Goal: Find specific page/section: Find specific page/section

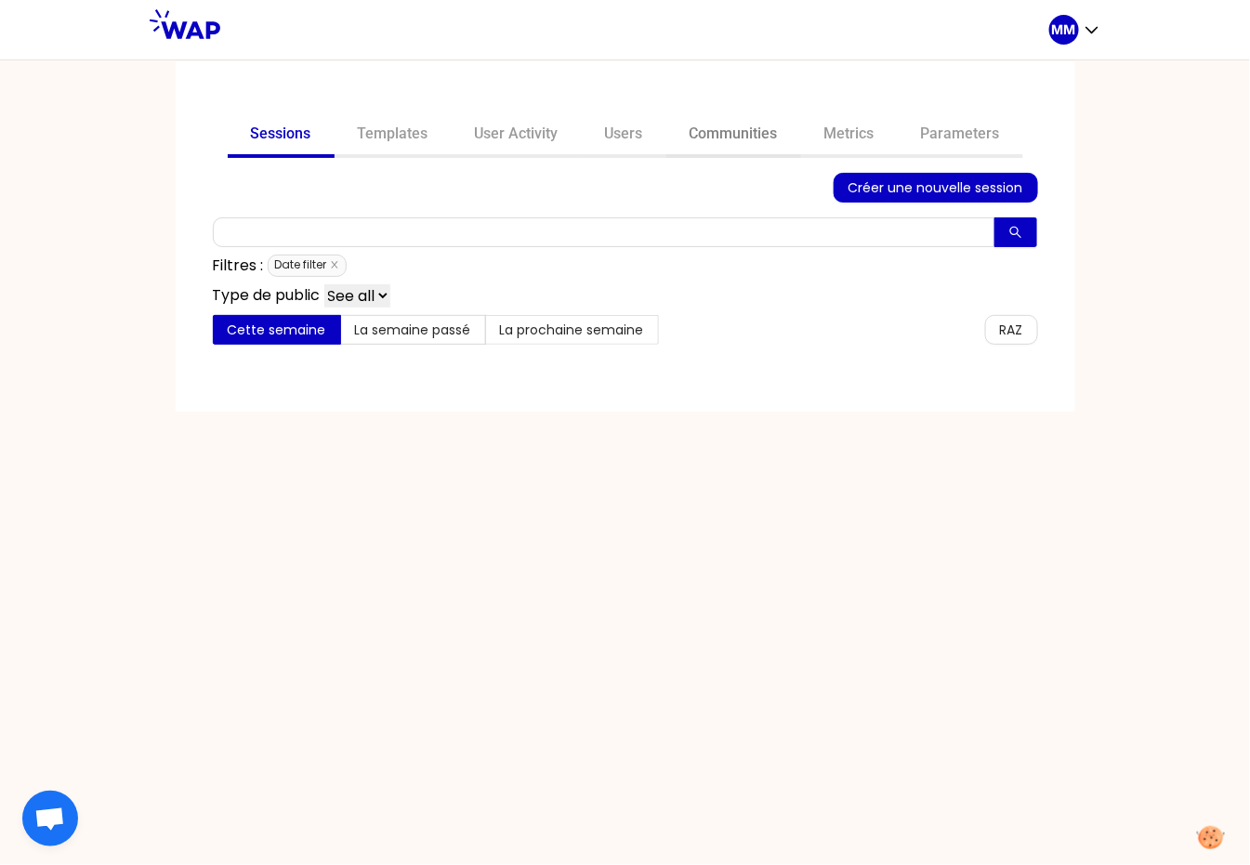
click at [706, 136] on link "Communities" at bounding box center [733, 135] width 135 height 45
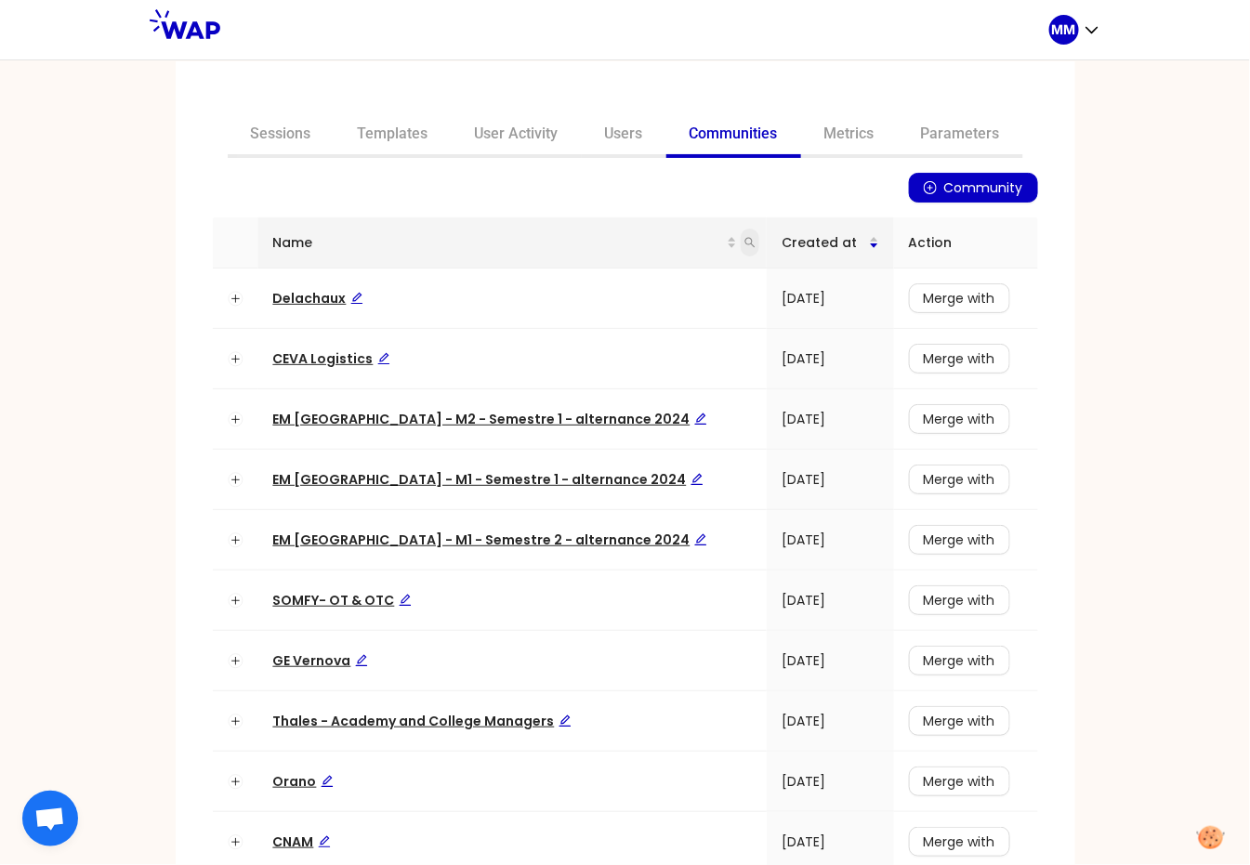
click at [744, 240] on icon "search" at bounding box center [749, 242] width 11 height 11
type input "earning"
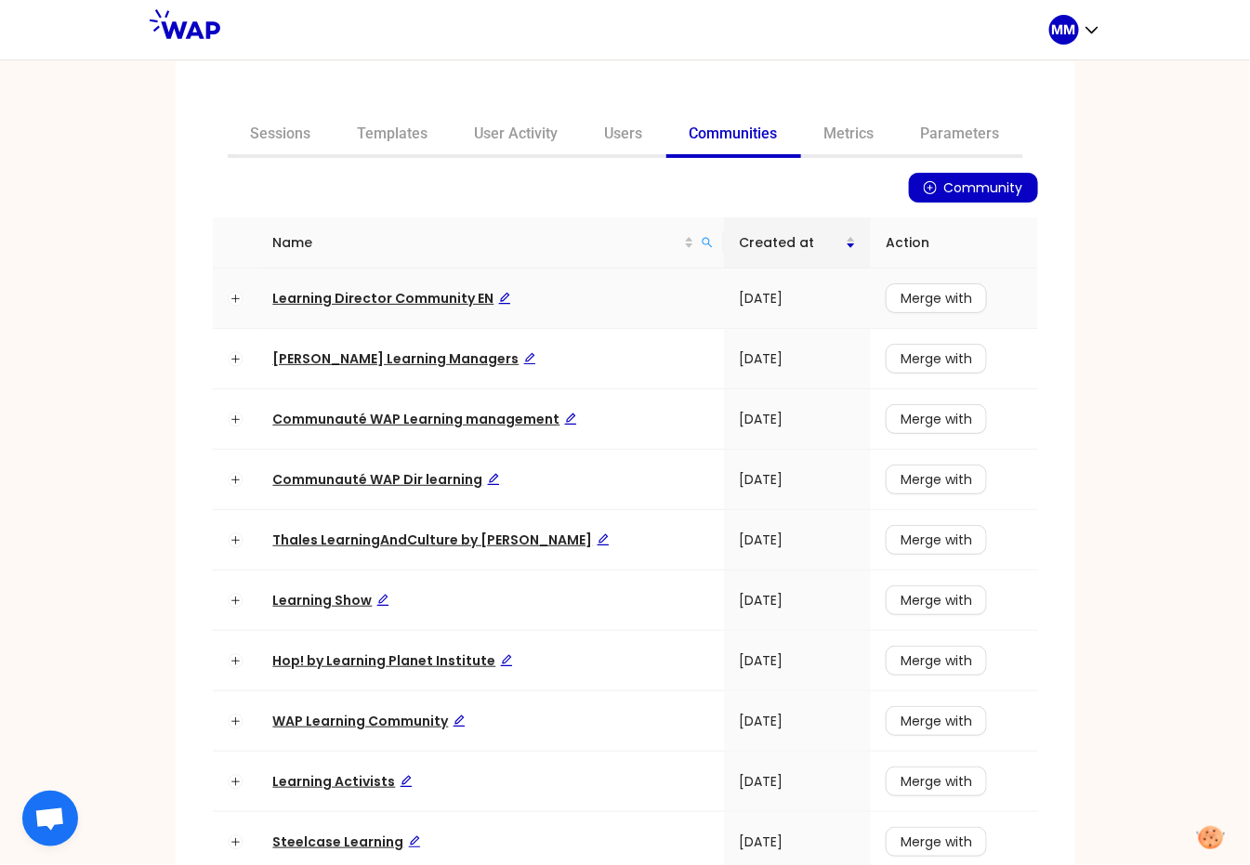
click at [436, 299] on span "Learning Director Community EN" at bounding box center [392, 298] width 238 height 19
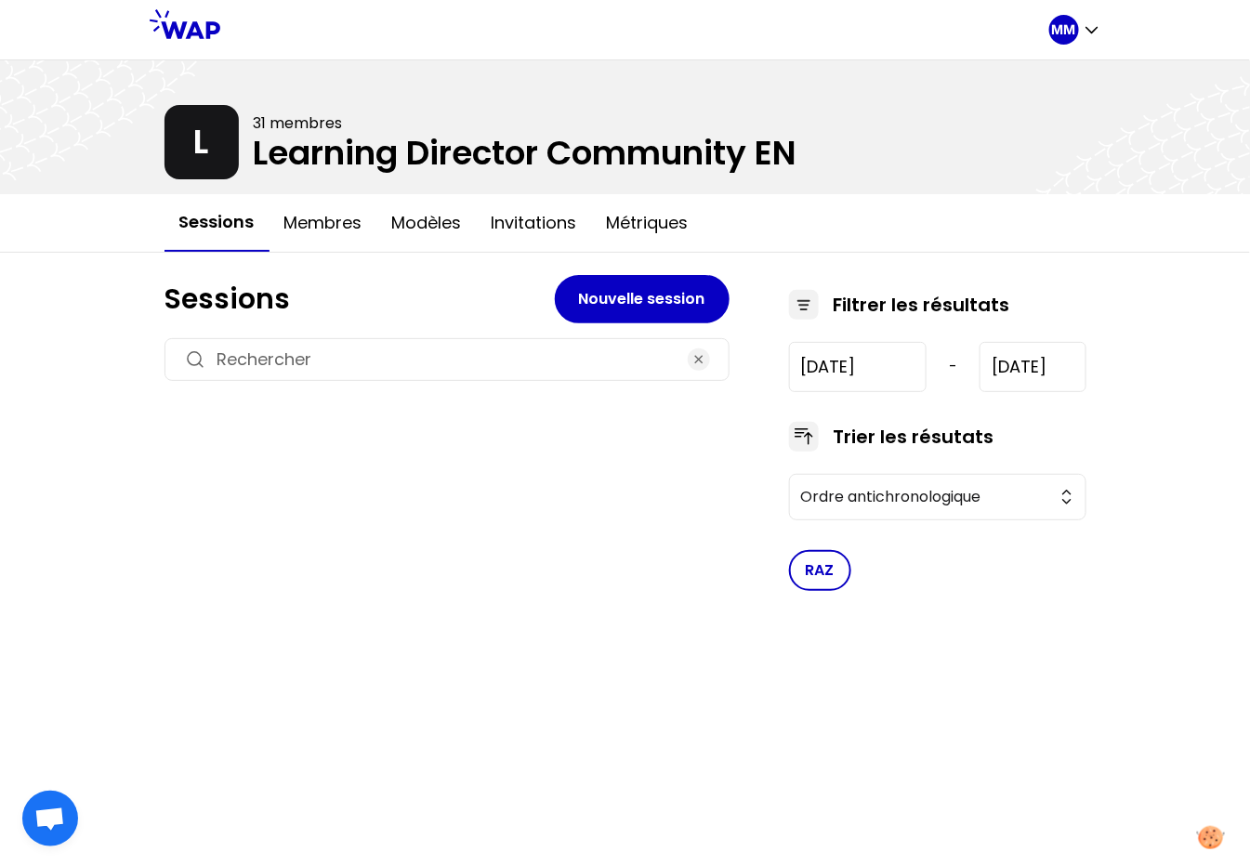
type input "[DATE]"
